Goal: Task Accomplishment & Management: Manage account settings

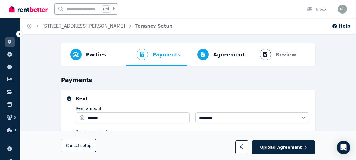
select select "*******"
select select "**********"
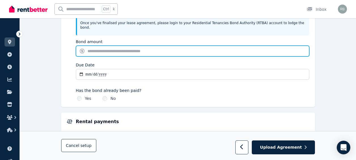
click at [115, 46] on input "Bond amount" at bounding box center [193, 51] width 234 height 11
type input "*******"
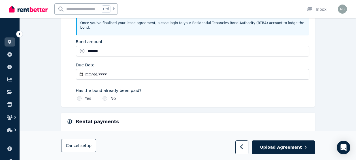
click at [97, 70] on input "Due Date" at bounding box center [193, 74] width 234 height 11
click at [86, 69] on input "Due Date" at bounding box center [193, 74] width 234 height 11
click at [80, 69] on input "Due Date" at bounding box center [193, 74] width 234 height 11
click at [139, 69] on input "Due Date" at bounding box center [193, 74] width 234 height 11
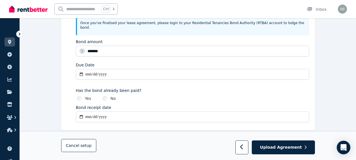
click at [89, 70] on input "Due Date" at bounding box center [193, 74] width 234 height 11
type input "**********"
type input "*******"
type input "**********"
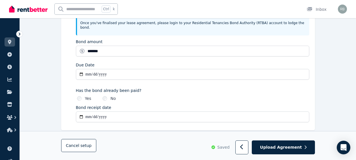
click at [93, 113] on input "**********" at bounding box center [193, 116] width 234 height 11
click at [89, 111] on input "**********" at bounding box center [193, 116] width 234 height 11
type input "**********"
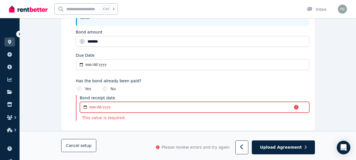
scroll to position [311, 0]
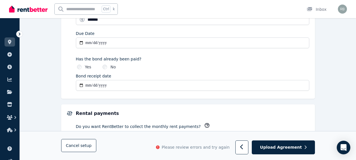
type input "**********"
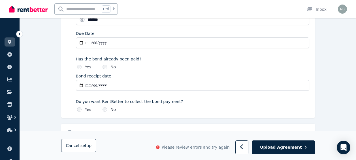
type input "**********"
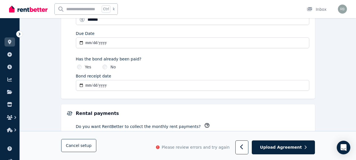
type input "**********"
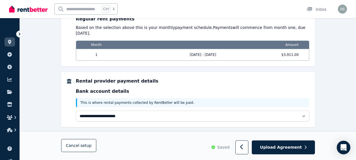
scroll to position [326, 0]
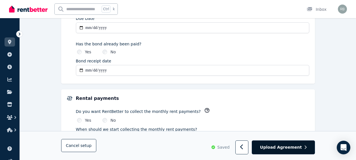
click at [288, 148] on span "Upload Agreement" at bounding box center [281, 148] width 42 height 6
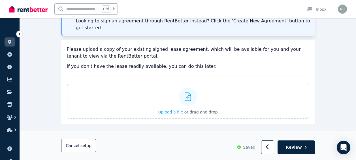
scroll to position [106, 0]
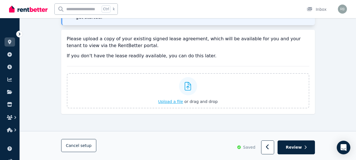
click at [174, 99] on span "Upload a file" at bounding box center [170, 101] width 25 height 5
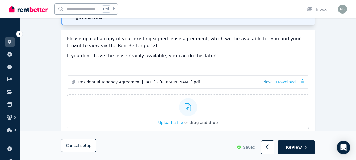
click at [271, 79] on link "View" at bounding box center [266, 82] width 9 height 6
click at [296, 149] on span "Review" at bounding box center [294, 148] width 16 height 6
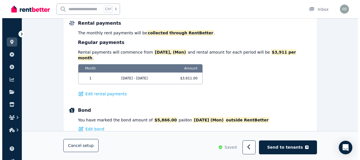
scroll to position [410, 0]
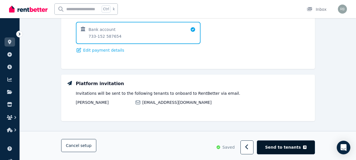
click at [289, 147] on span "Send to tenants" at bounding box center [283, 148] width 36 height 6
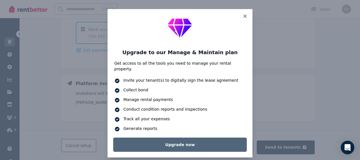
click at [177, 138] on link "Upgrade now" at bounding box center [180, 144] width 134 height 14
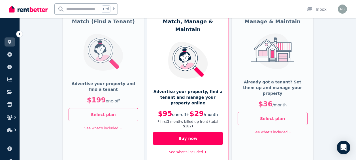
scroll to position [53, 0]
click at [273, 112] on button "Select plan" at bounding box center [273, 118] width 70 height 13
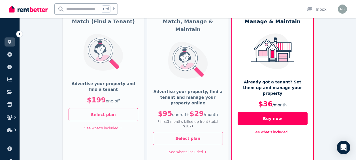
click at [273, 130] on link "See what's included +" at bounding box center [273, 132] width 38 height 4
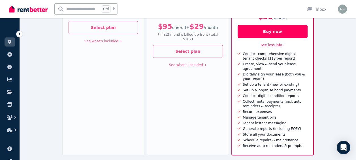
scroll to position [0, 0]
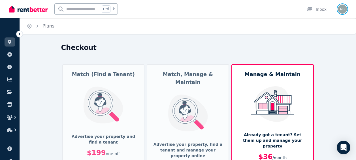
click at [343, 10] on img "button" at bounding box center [342, 9] width 9 height 9
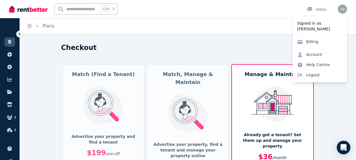
click at [263, 53] on div "Checkout" at bounding box center [186, 48] width 251 height 11
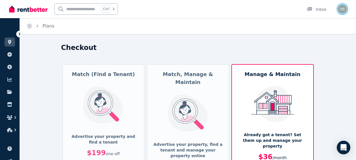
scroll to position [140, 0]
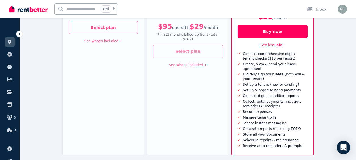
click at [211, 45] on button "Select plan" at bounding box center [188, 51] width 70 height 13
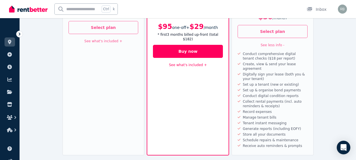
click at [199, 63] on link "See what's included +" at bounding box center [188, 65] width 38 height 4
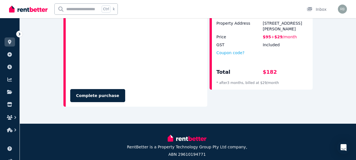
scroll to position [220, 0]
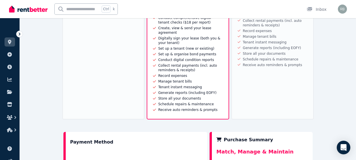
click at [289, 63] on div "Receive auto reminders & prompts" at bounding box center [271, 65] width 61 height 5
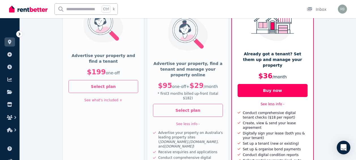
scroll to position [0, 0]
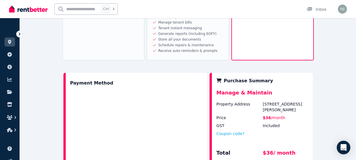
scroll to position [360, 0]
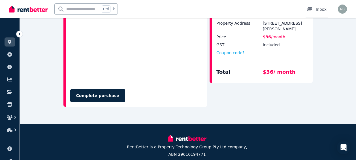
click at [320, 11] on div "Inbox" at bounding box center [317, 10] width 20 height 6
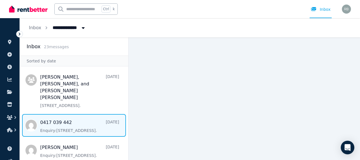
click at [91, 122] on span "Message list" at bounding box center [74, 125] width 109 height 23
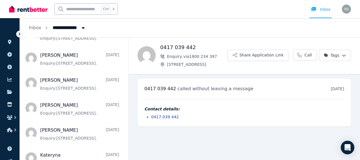
scroll to position [496, 0]
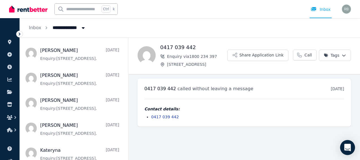
click at [345, 147] on div "Open Intercom Messenger" at bounding box center [348, 147] width 15 height 15
click at [325, 10] on div "Inbox" at bounding box center [321, 10] width 20 height 6
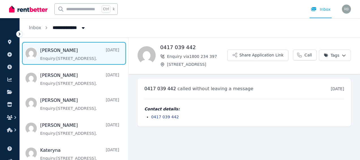
click at [65, 47] on span "Message list" at bounding box center [74, 53] width 109 height 23
click at [67, 46] on span "Message list" at bounding box center [74, 53] width 109 height 23
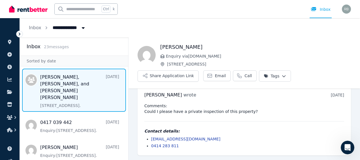
click at [60, 84] on span "Message list" at bounding box center [74, 90] width 109 height 43
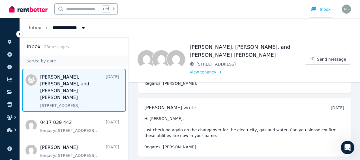
scroll to position [54, 0]
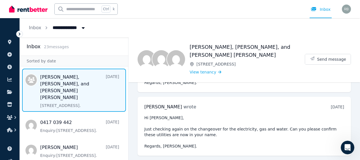
click at [32, 9] on img at bounding box center [28, 9] width 39 height 9
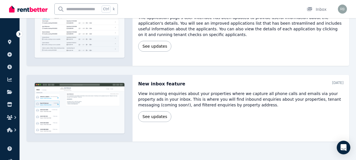
scroll to position [374, 0]
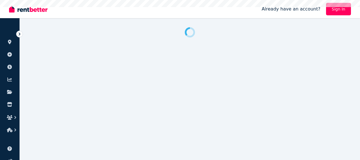
click at [343, 10] on link "Sign In" at bounding box center [338, 9] width 25 height 12
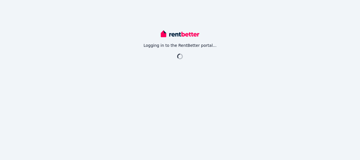
click at [343, 10] on div "Logging in to the RentBetter portal..." at bounding box center [180, 80] width 360 height 160
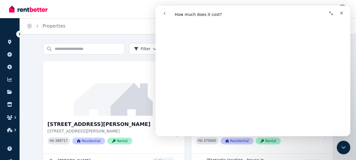
scroll to position [390, 0]
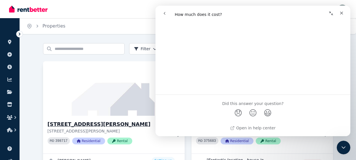
click at [109, 89] on img at bounding box center [113, 88] width 149 height 57
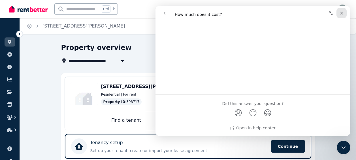
click at [341, 12] on icon "Close" at bounding box center [342, 13] width 5 height 5
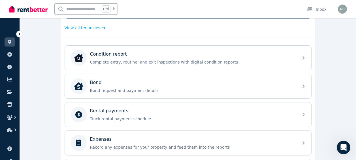
scroll to position [143, 0]
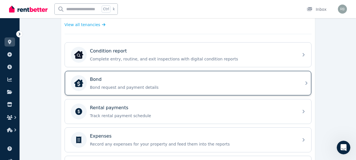
click at [303, 83] on div "Bond Bond request and payment details" at bounding box center [188, 83] width 247 height 24
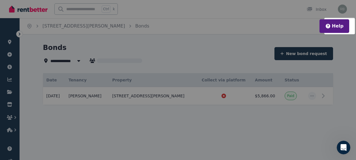
type input "**********"
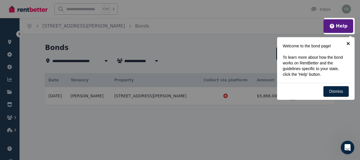
click at [348, 43] on link "×" at bounding box center [348, 43] width 13 height 13
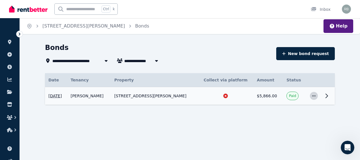
click at [313, 94] on icon "button" at bounding box center [314, 96] width 5 height 4
click at [327, 95] on icon at bounding box center [327, 96] width 2 height 4
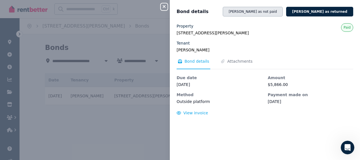
click at [283, 12] on button "Mark bond as not paid" at bounding box center [253, 12] width 60 height 10
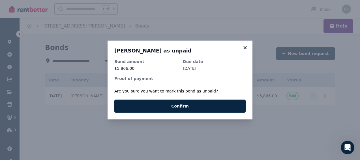
click at [246, 46] on icon at bounding box center [246, 47] width 6 height 5
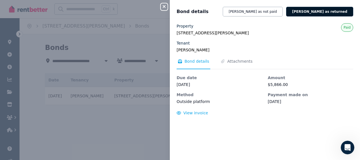
click at [319, 10] on button "Mark bond as returned" at bounding box center [320, 12] width 67 height 10
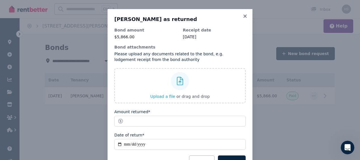
click at [250, 134] on div "**********" at bounding box center [180, 92] width 145 height 166
click at [249, 133] on div "**********" at bounding box center [180, 92] width 145 height 166
click at [244, 16] on icon at bounding box center [245, 15] width 3 height 3
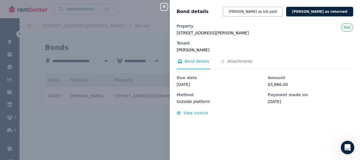
click at [194, 62] on span "Bond details" at bounding box center [197, 61] width 25 height 6
click at [232, 60] on span "Attachments" at bounding box center [240, 61] width 25 height 6
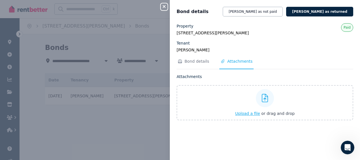
click at [264, 97] on icon at bounding box center [265, 98] width 7 height 9
click at [0, 0] on input "Upload a file or drag and drop" at bounding box center [0, 0] width 0 height 0
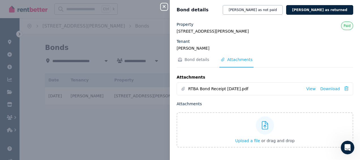
scroll to position [2, 0]
click at [188, 61] on span "Bond details" at bounding box center [197, 60] width 25 height 6
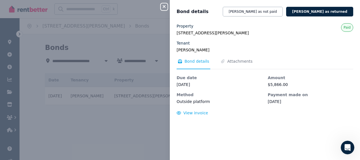
scroll to position [0, 0]
click at [188, 61] on span "Bond details" at bounding box center [197, 61] width 25 height 6
click at [190, 112] on span "View invoice" at bounding box center [196, 113] width 25 height 5
click at [237, 61] on span "Attachments" at bounding box center [240, 61] width 25 height 6
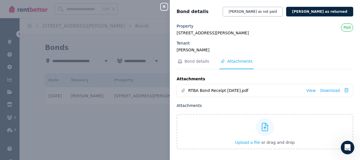
scroll to position [2, 0]
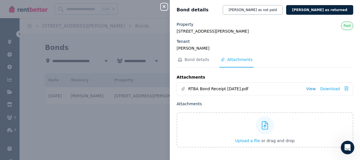
click at [311, 88] on link "View" at bounding box center [311, 89] width 9 height 6
click at [164, 6] on icon "button" at bounding box center [164, 6] width 7 height 5
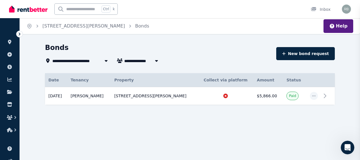
scroll to position [0, 0]
